Goal: Task Accomplishment & Management: Check status

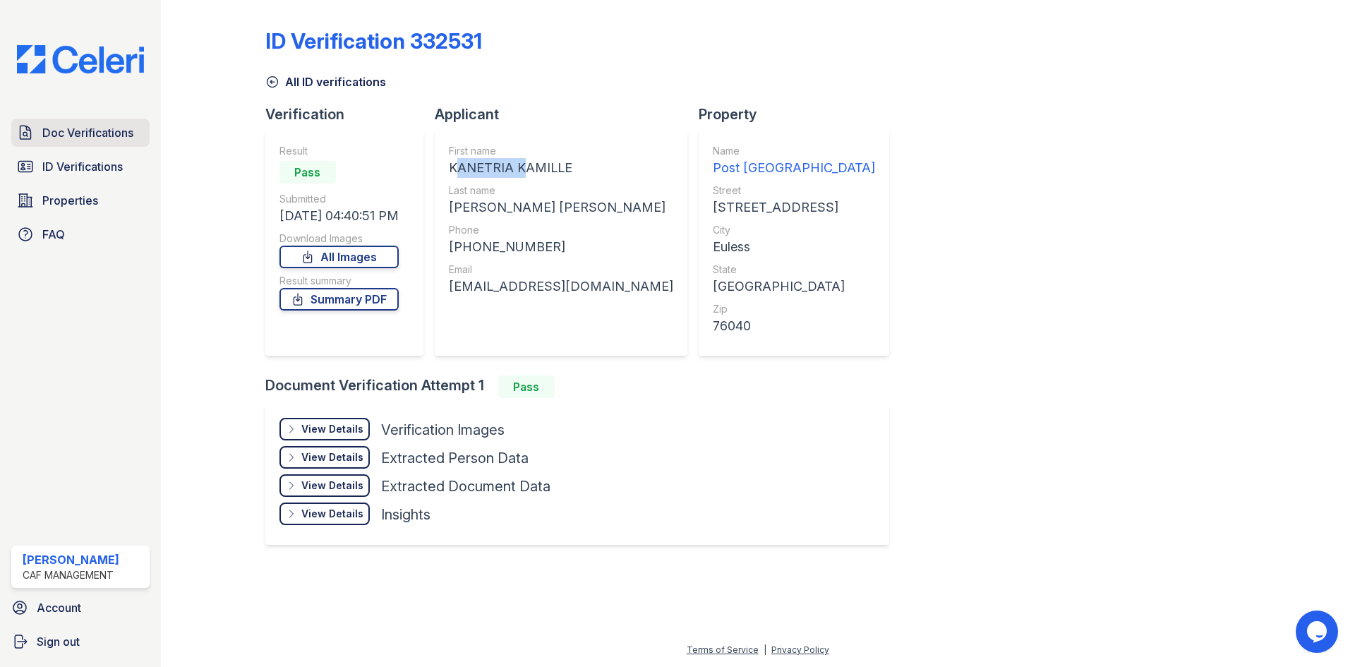
click at [93, 139] on span "Doc Verifications" at bounding box center [87, 132] width 91 height 17
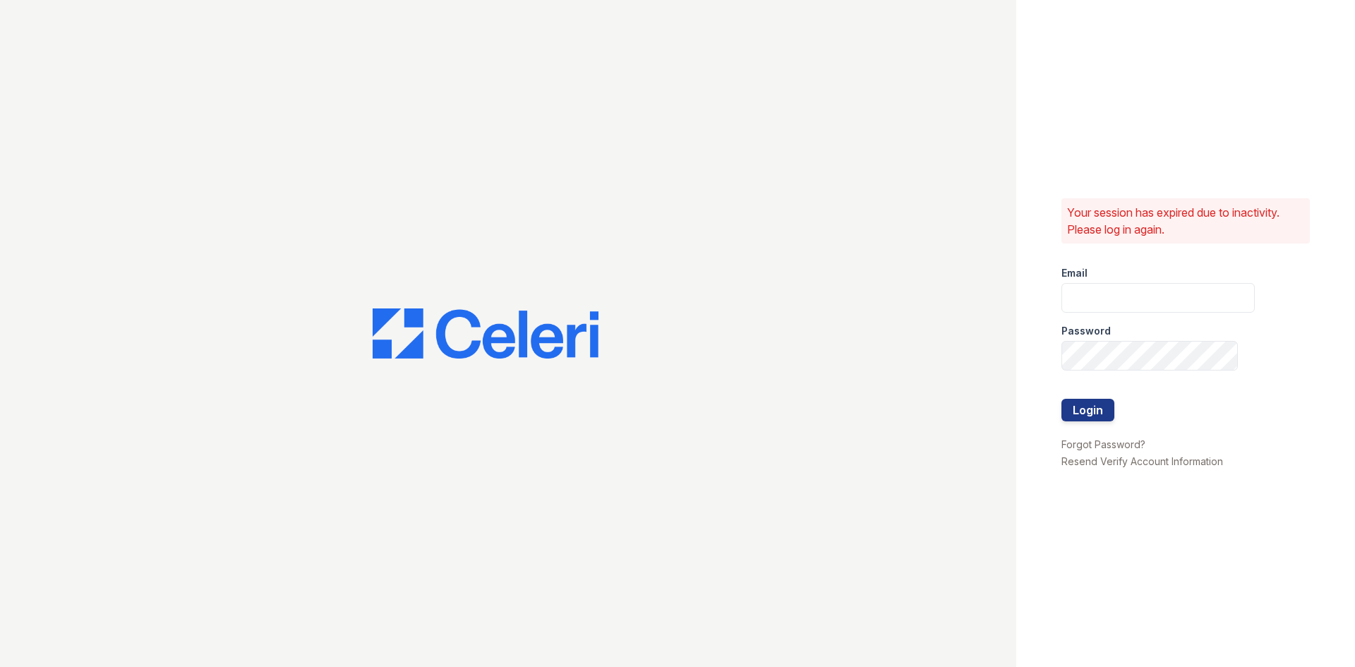
type input "postoak2@cafmanagement.com"
click at [93, 133] on div at bounding box center [508, 333] width 1016 height 667
click at [1091, 404] on button "Login" at bounding box center [1088, 410] width 53 height 23
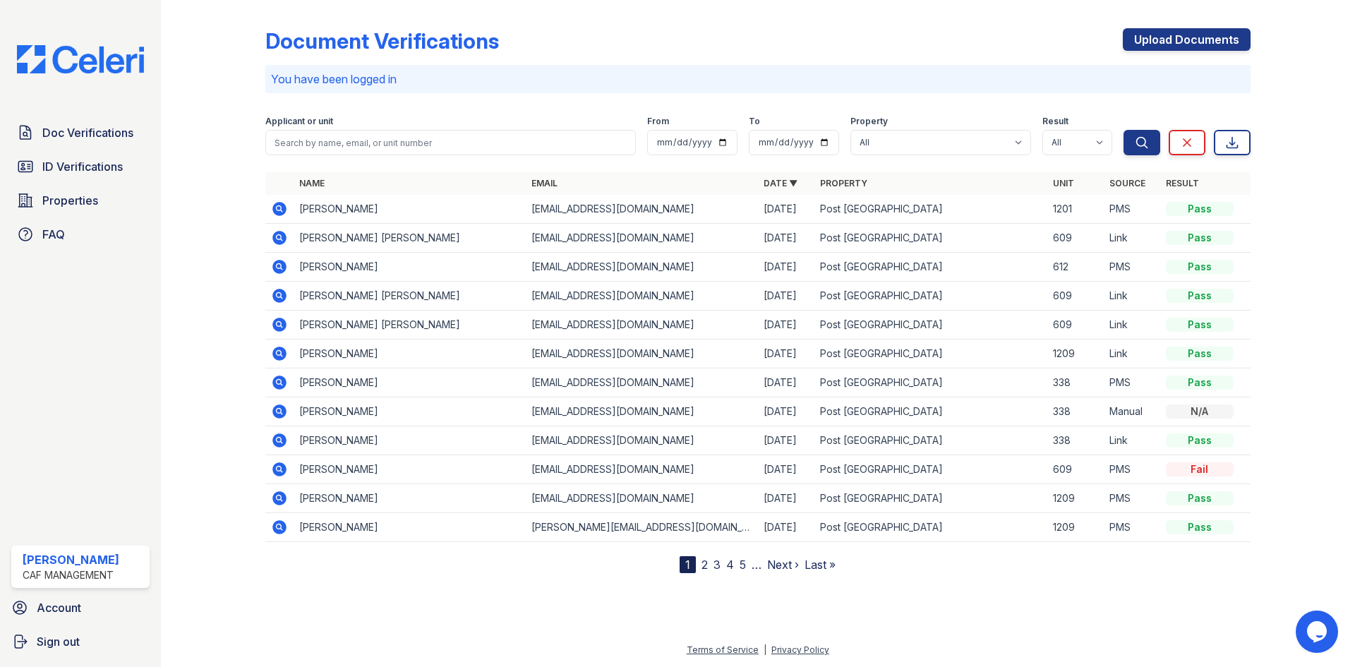
click at [281, 324] on icon at bounding box center [279, 324] width 17 height 17
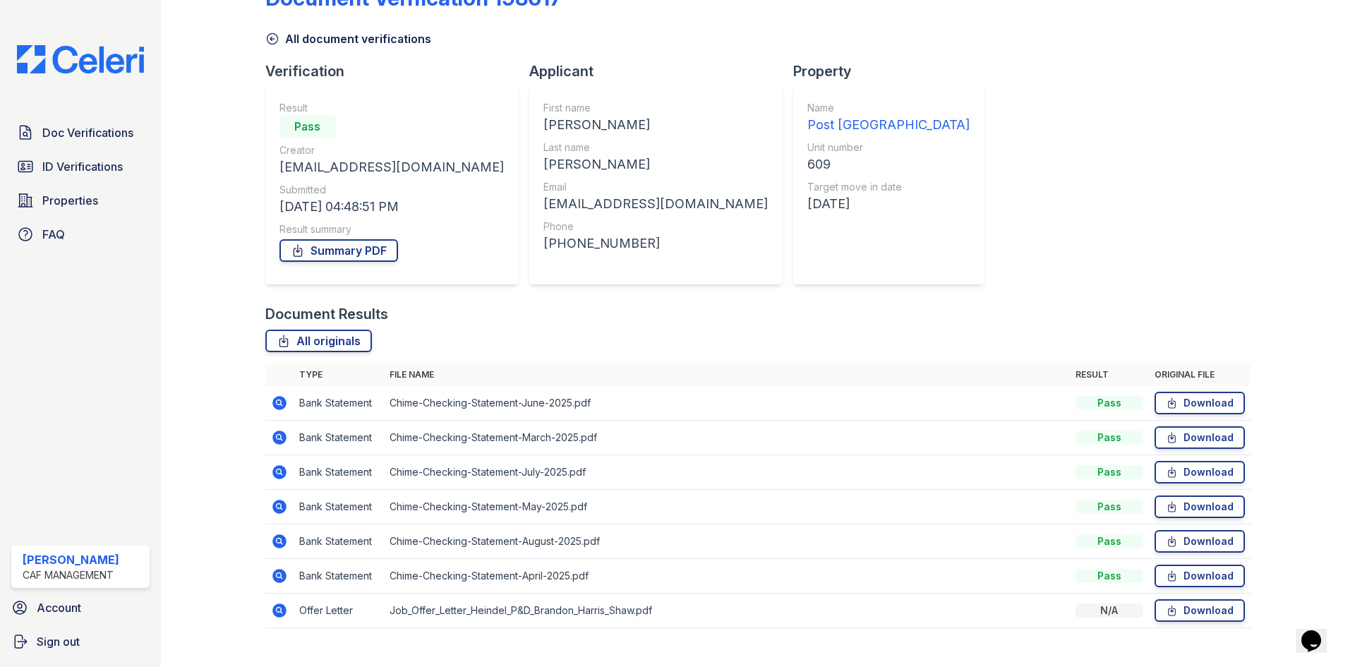
scroll to position [66, 0]
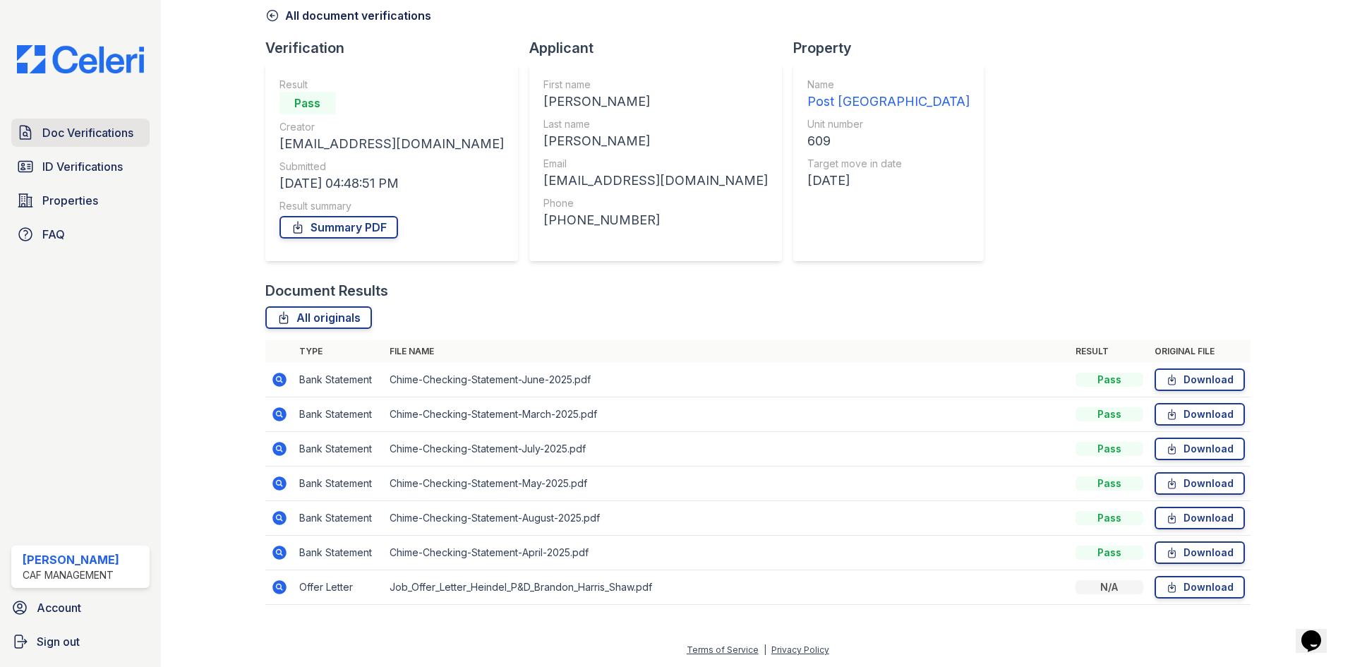
click at [88, 133] on span "Doc Verifications" at bounding box center [87, 132] width 91 height 17
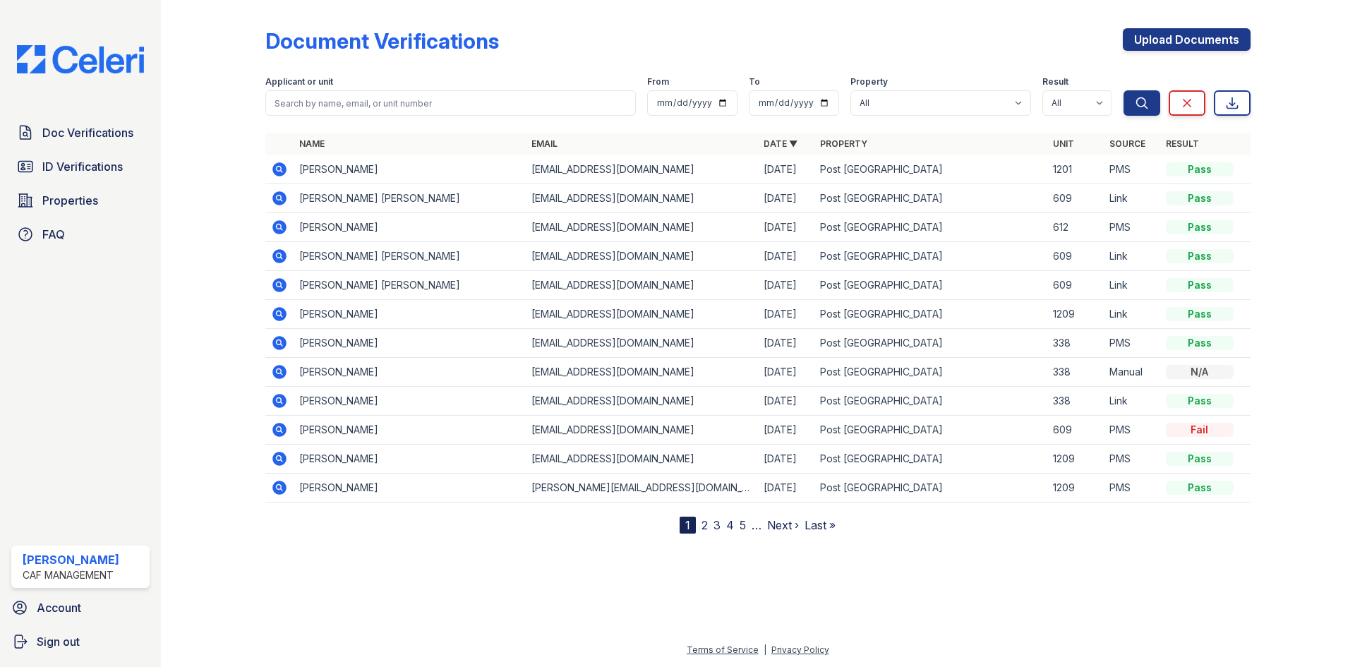
click at [279, 258] on icon at bounding box center [279, 256] width 14 height 14
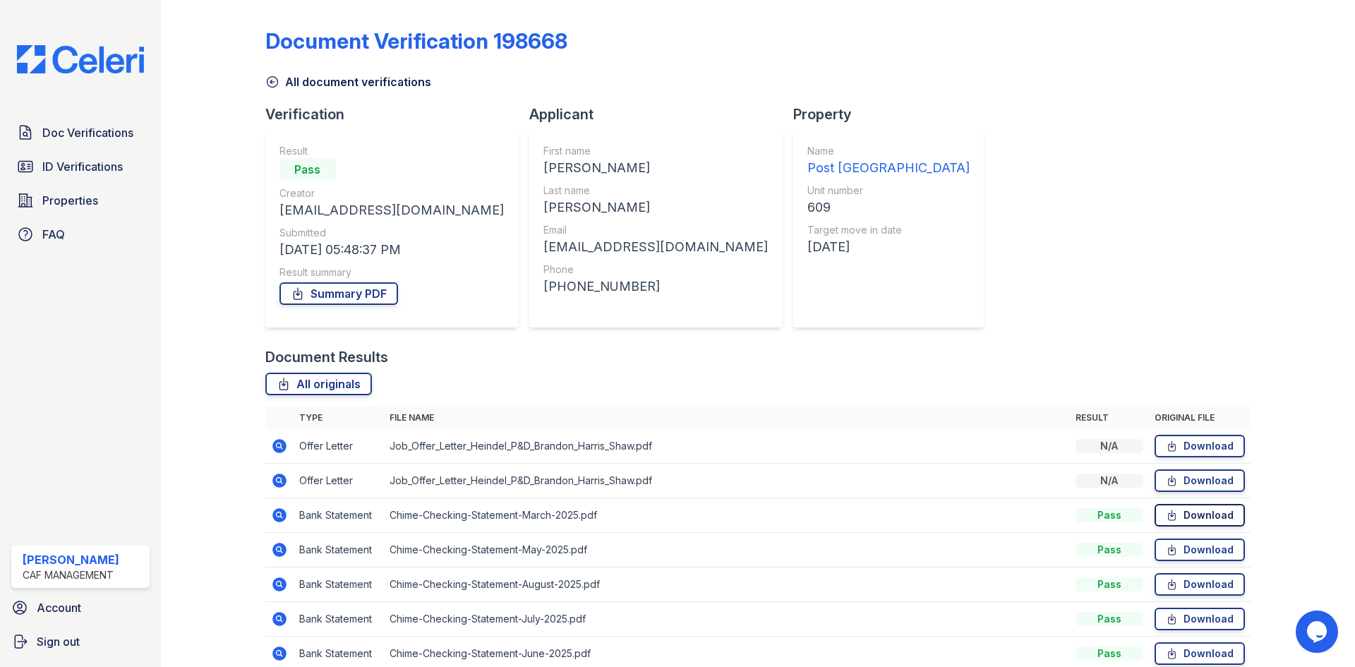
click at [1170, 513] on link "Download" at bounding box center [1200, 515] width 90 height 23
click at [92, 128] on span "Doc Verifications" at bounding box center [87, 132] width 91 height 17
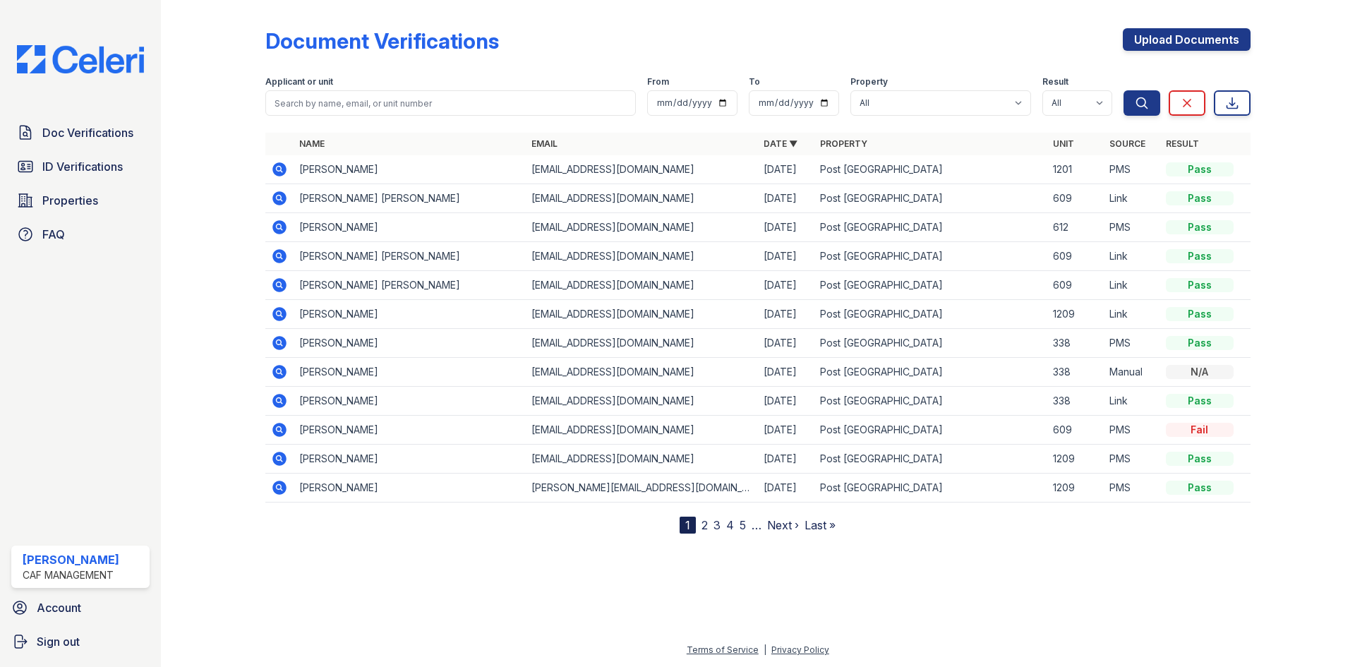
click at [276, 428] on icon at bounding box center [279, 430] width 14 height 14
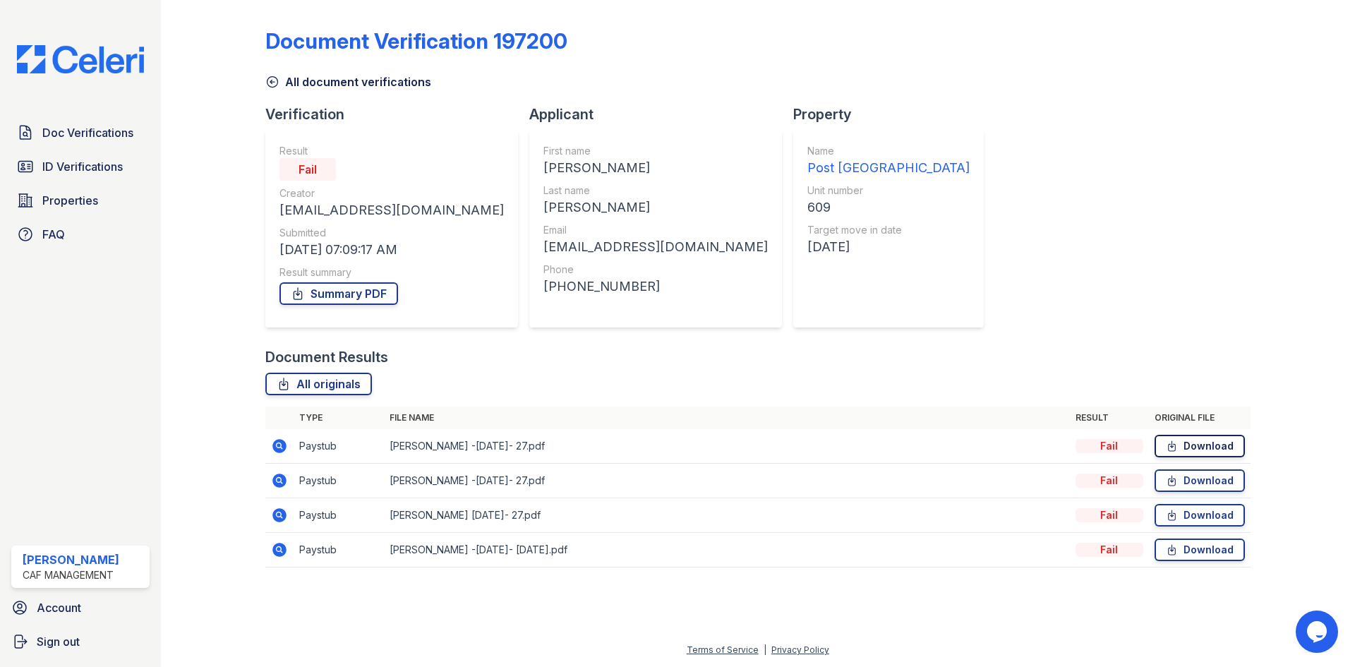
click at [1199, 450] on link "Download" at bounding box center [1200, 446] width 90 height 23
